Goal: Transaction & Acquisition: Subscribe to service/newsletter

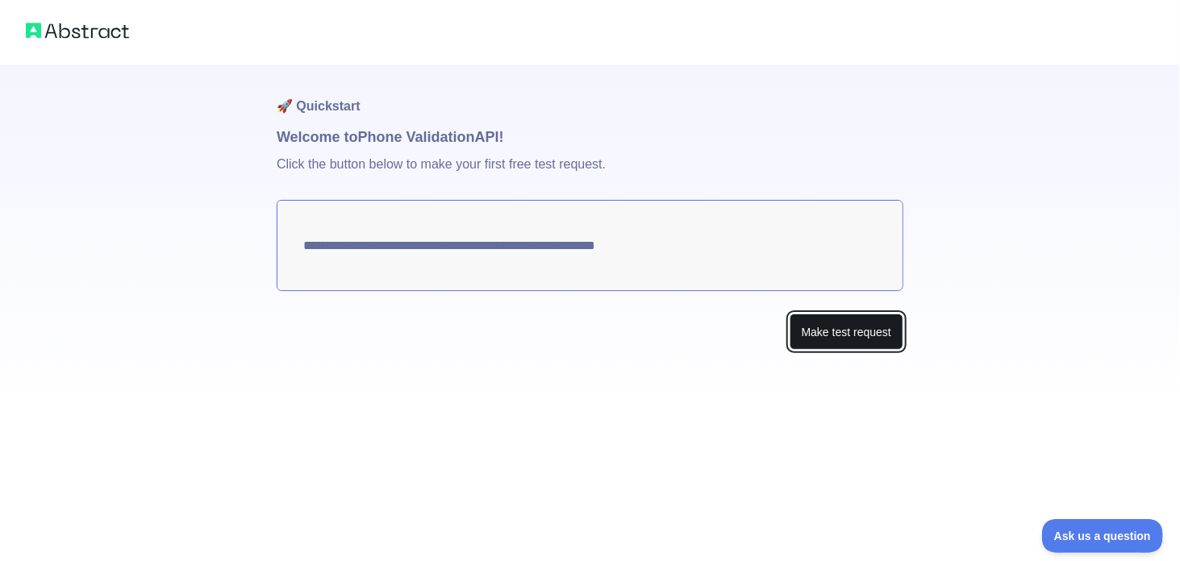
click at [823, 329] on button "Make test request" at bounding box center [847, 332] width 114 height 36
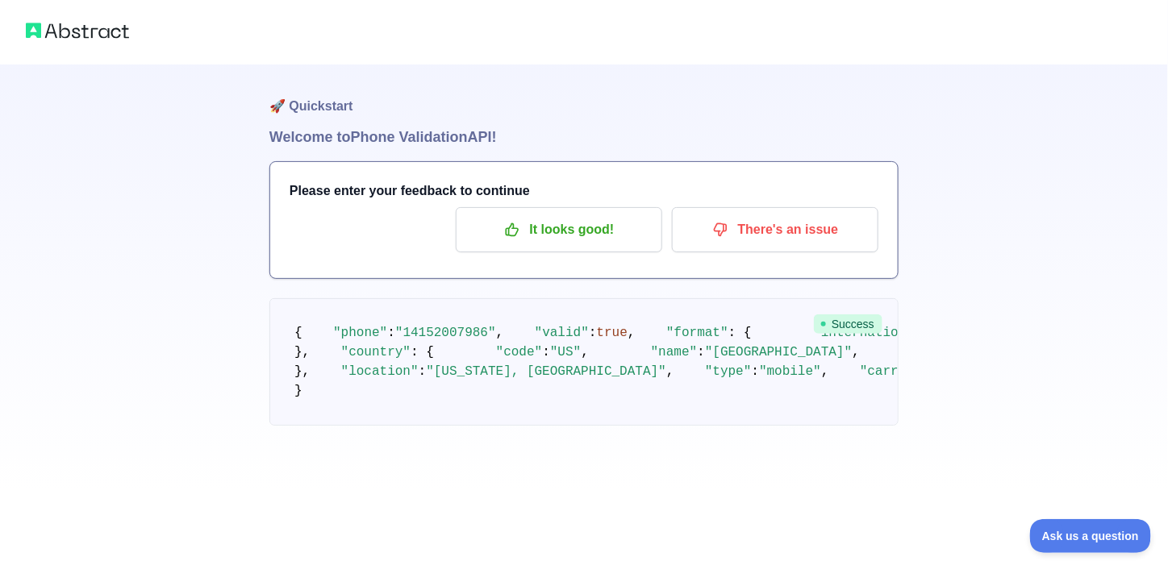
scroll to position [160, 0]
click at [472, 326] on span ""14152007986"" at bounding box center [445, 333] width 101 height 15
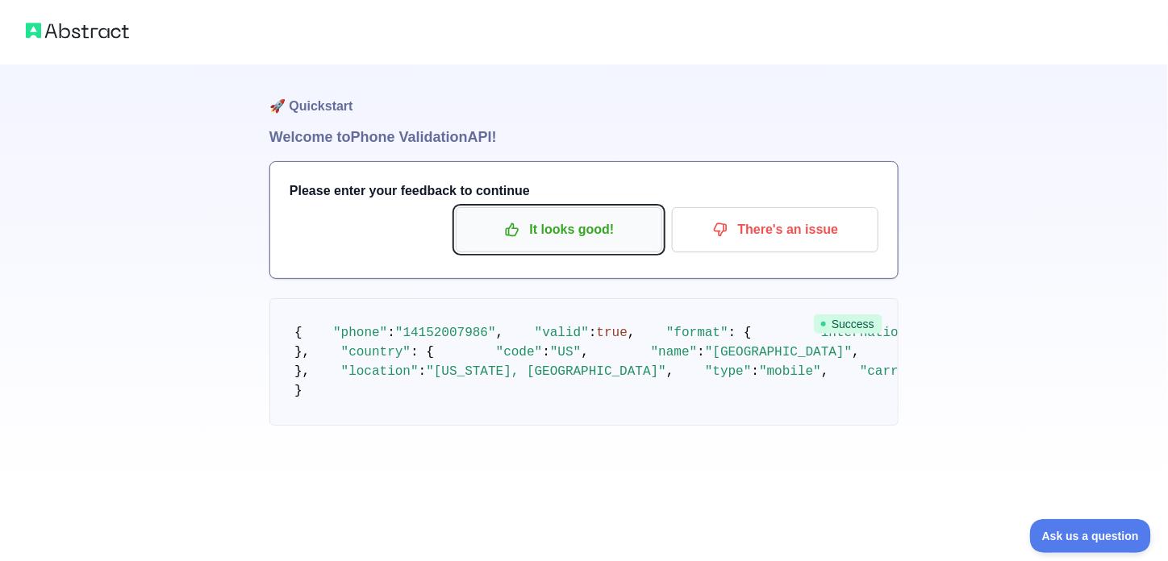
click at [626, 235] on p "It looks good!" at bounding box center [559, 229] width 182 height 27
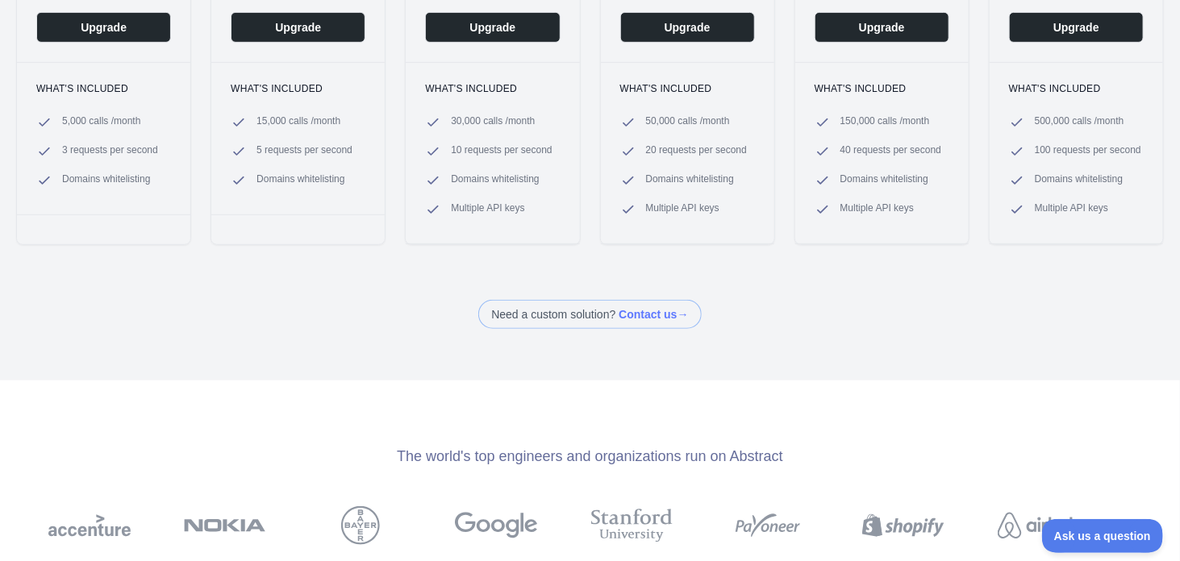
scroll to position [403, 0]
